Goal: Information Seeking & Learning: Find specific fact

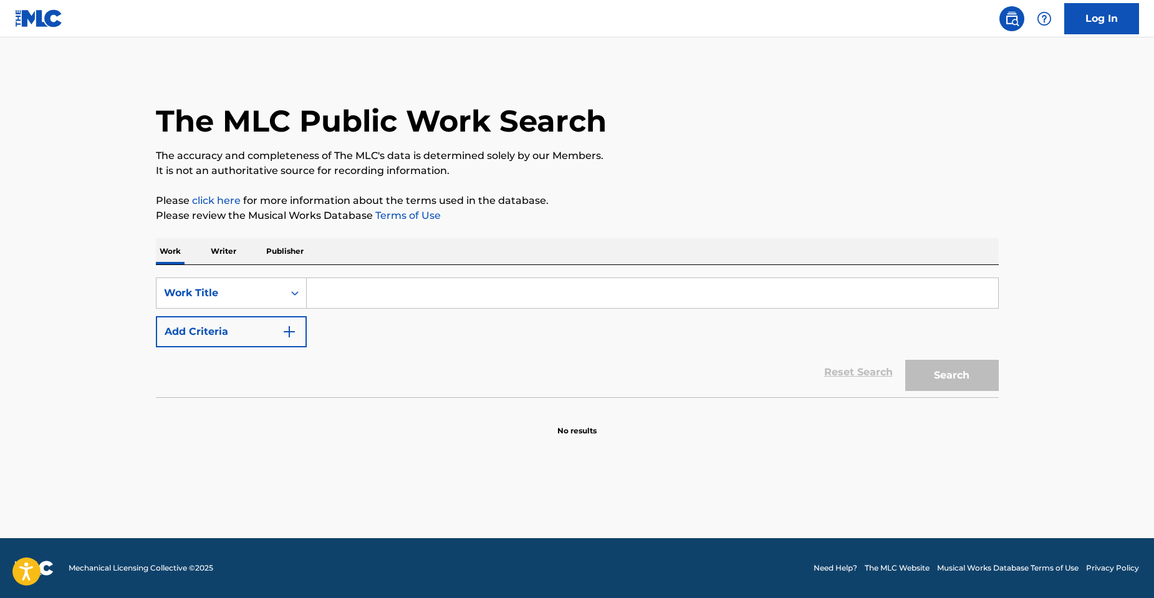
click at [381, 289] on input "Search Form" at bounding box center [652, 293] width 691 height 30
paste input "LESSONS"
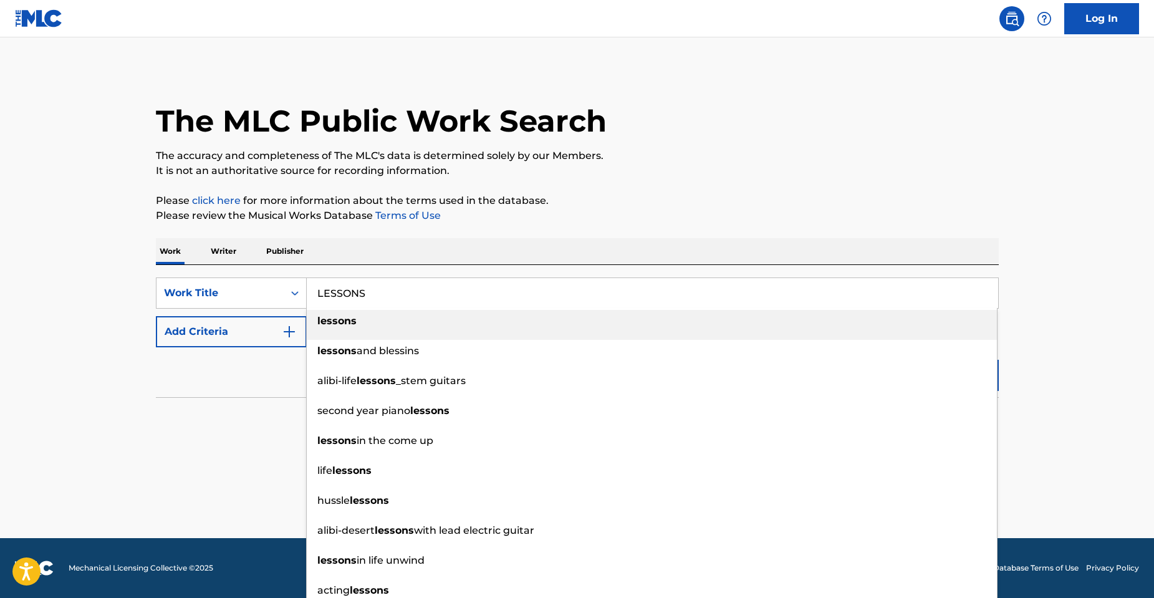
type input "LESSONS"
click at [254, 330] on button "Add Criteria" at bounding box center [231, 331] width 151 height 31
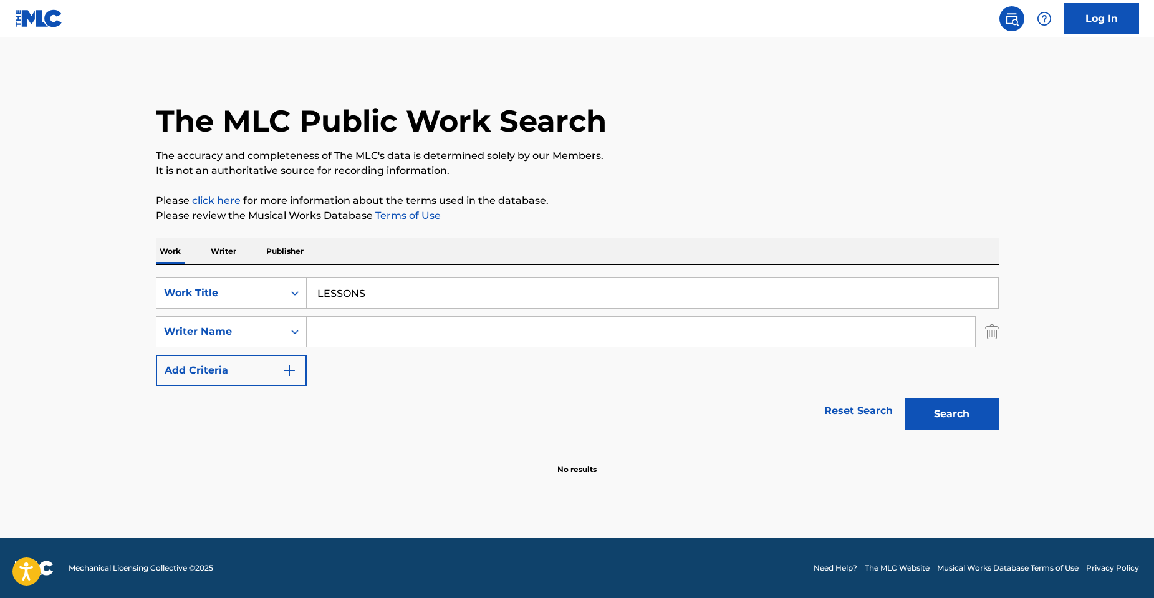
click at [373, 334] on input "Search Form" at bounding box center [641, 332] width 668 height 30
type input "[PERSON_NAME]"
click at [905, 398] on button "Search" at bounding box center [952, 413] width 94 height 31
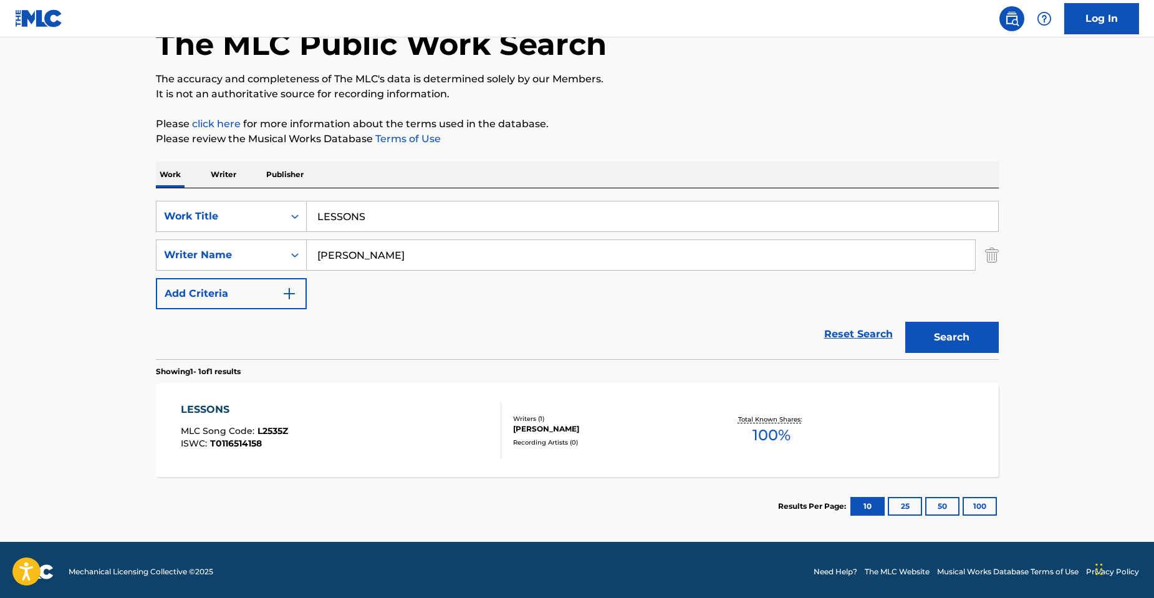
scroll to position [80, 0]
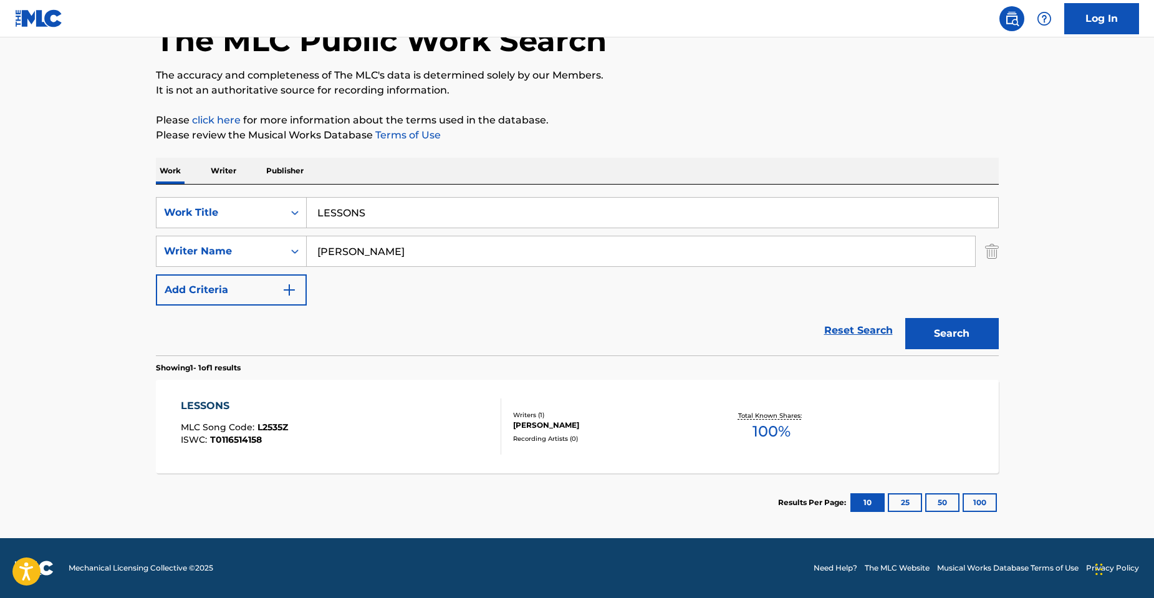
click at [564, 408] on div "LESSONS MLC Song Code : L2535Z ISWC : T0116514158 Writers ( 1 ) [PERSON_NAME] R…" at bounding box center [577, 427] width 843 height 94
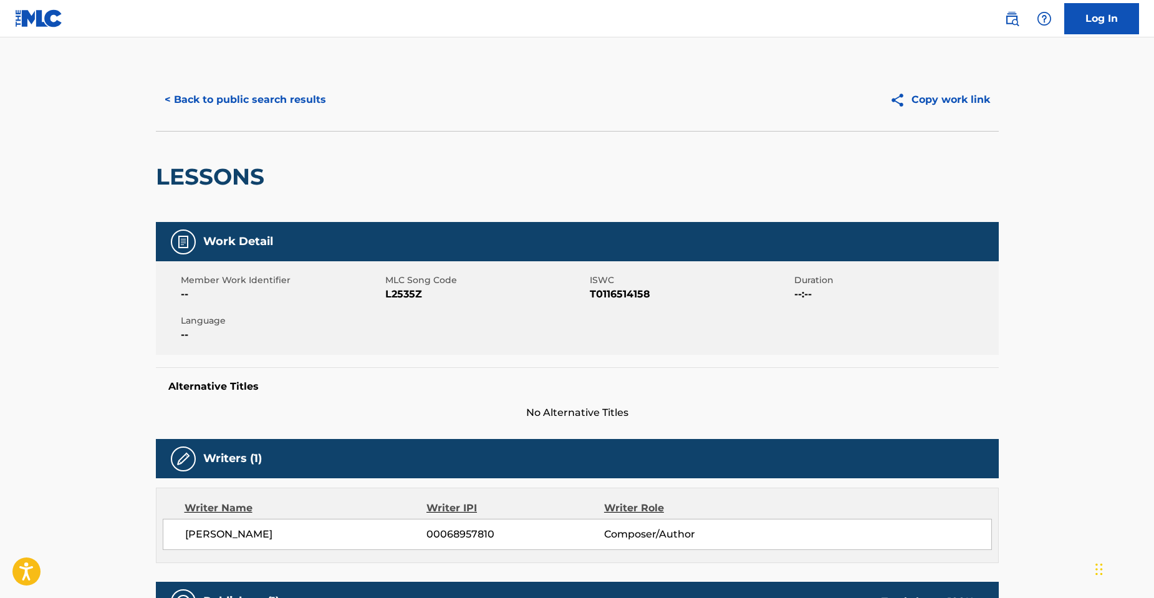
click at [250, 79] on div "< Back to public search results Copy work link" at bounding box center [577, 100] width 843 height 62
click at [263, 103] on button "< Back to public search results" at bounding box center [245, 99] width 179 height 31
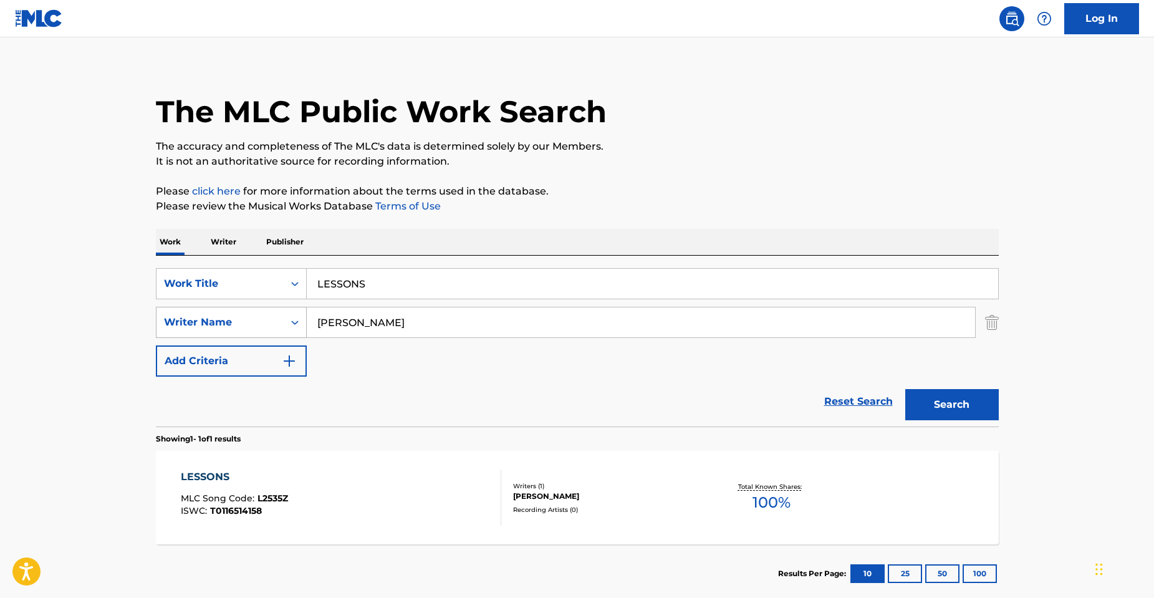
drag, startPoint x: 338, startPoint y: 324, endPoint x: 282, endPoint y: 316, distance: 56.0
click at [315, 321] on input "[PERSON_NAME]" at bounding box center [641, 322] width 668 height 30
type input "[PERSON_NAME]"
click at [905, 389] on button "Search" at bounding box center [952, 404] width 94 height 31
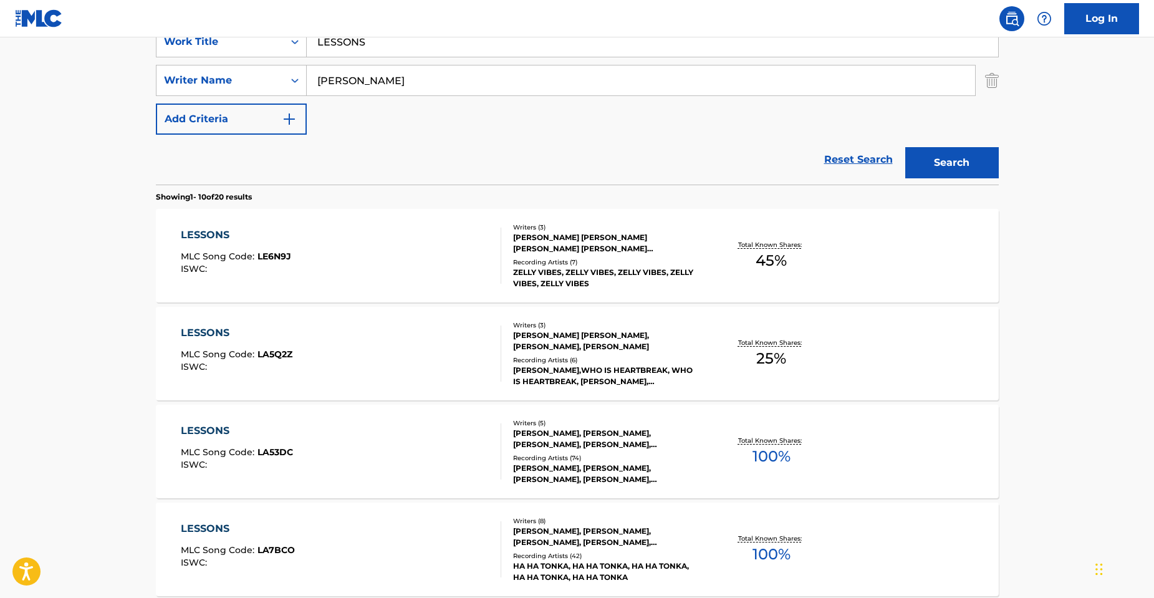
scroll to position [374, 0]
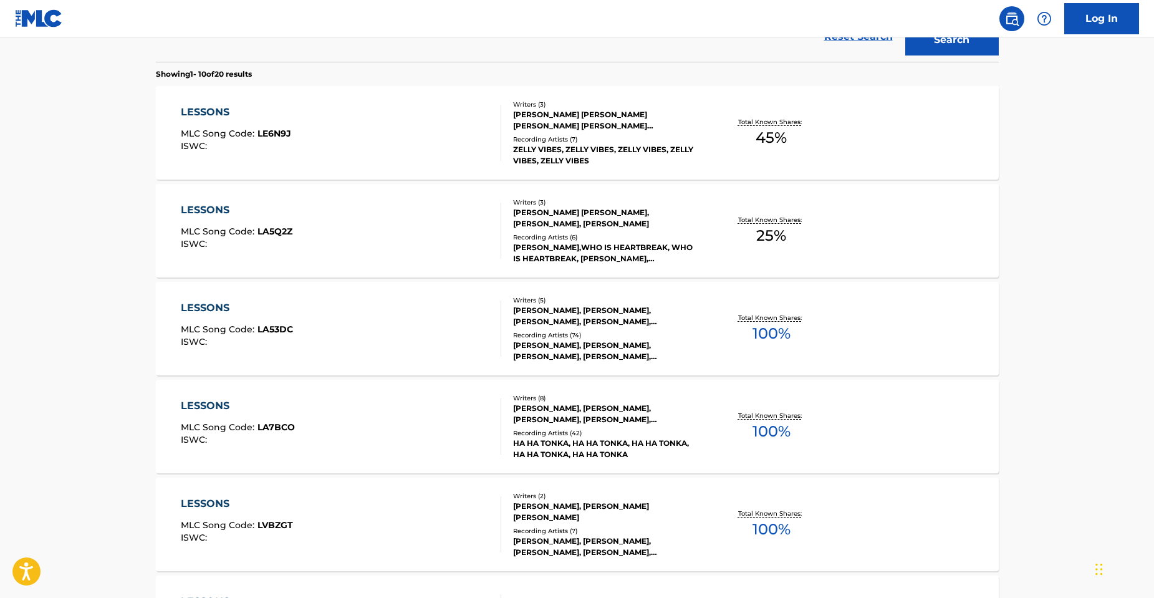
click at [588, 313] on div "[PERSON_NAME], [PERSON_NAME], [PERSON_NAME], [PERSON_NAME], [PERSON_NAME]" at bounding box center [607, 316] width 188 height 22
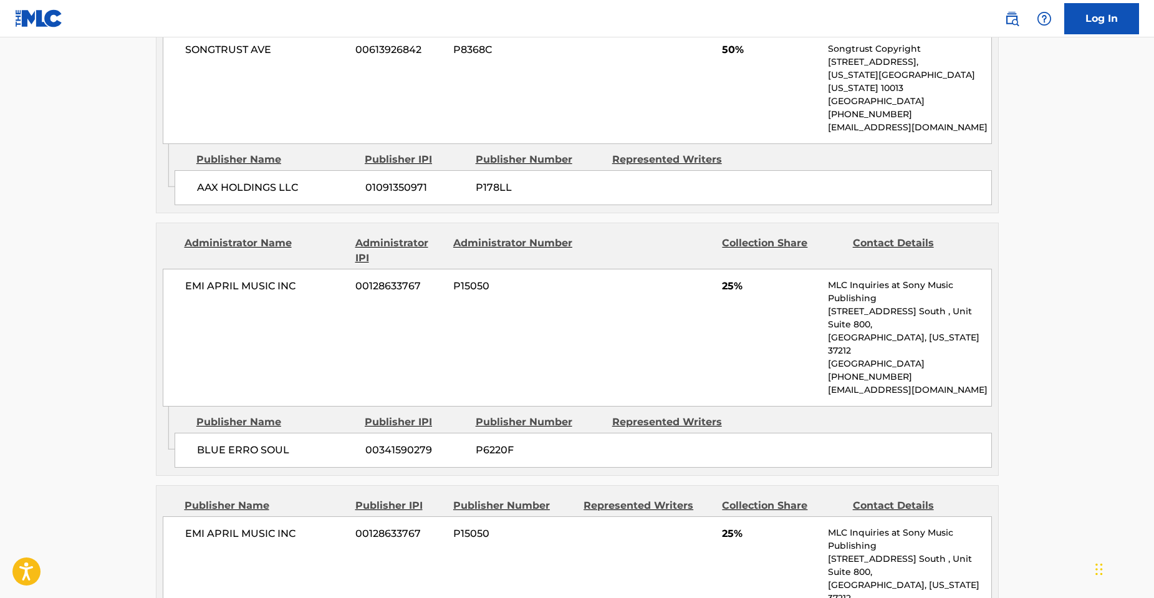
scroll to position [756, 0]
